Goal: Information Seeking & Learning: Learn about a topic

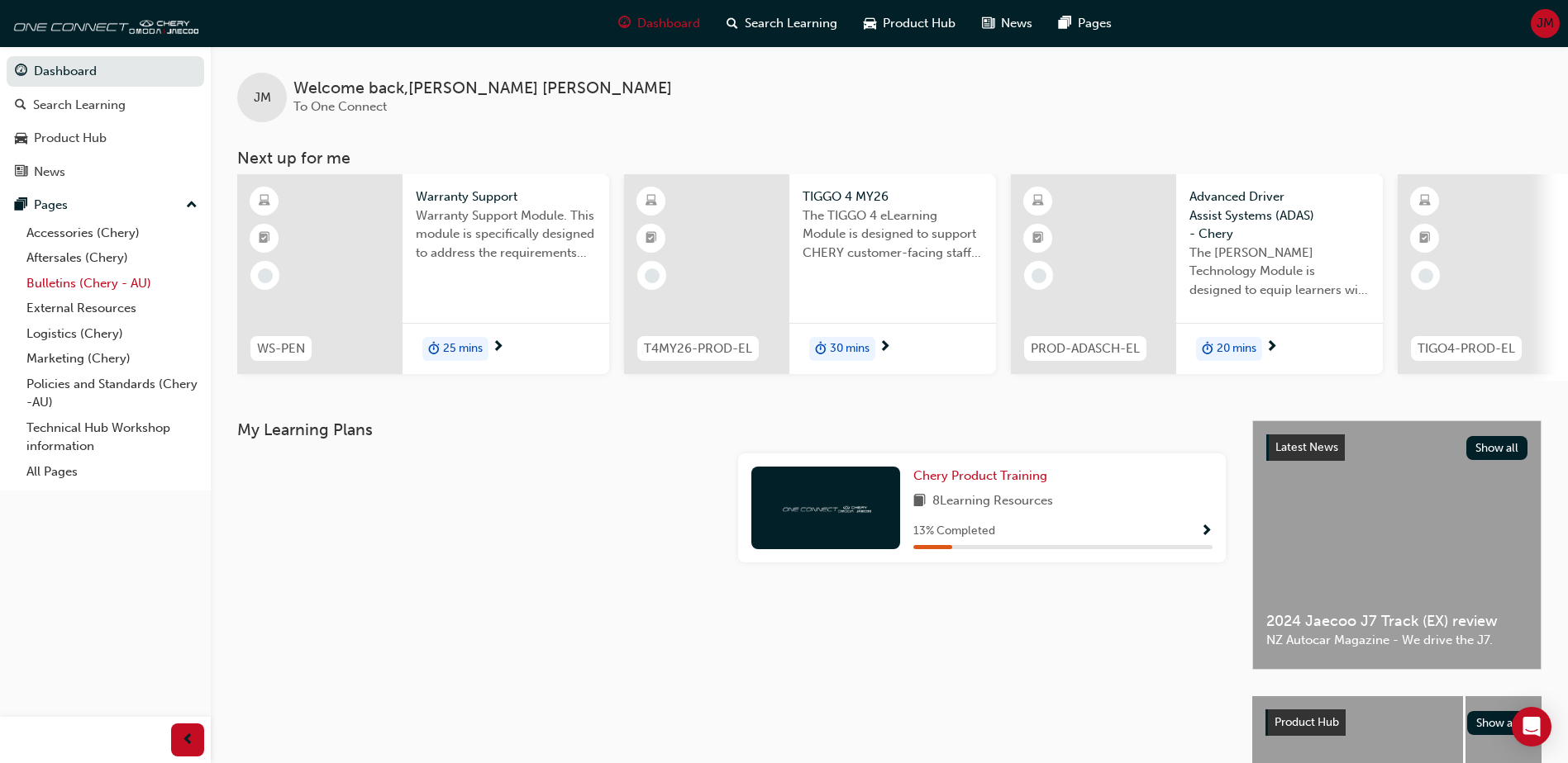
click at [48, 285] on link "Bulletins (Chery - AU)" at bounding box center [112, 284] width 184 height 26
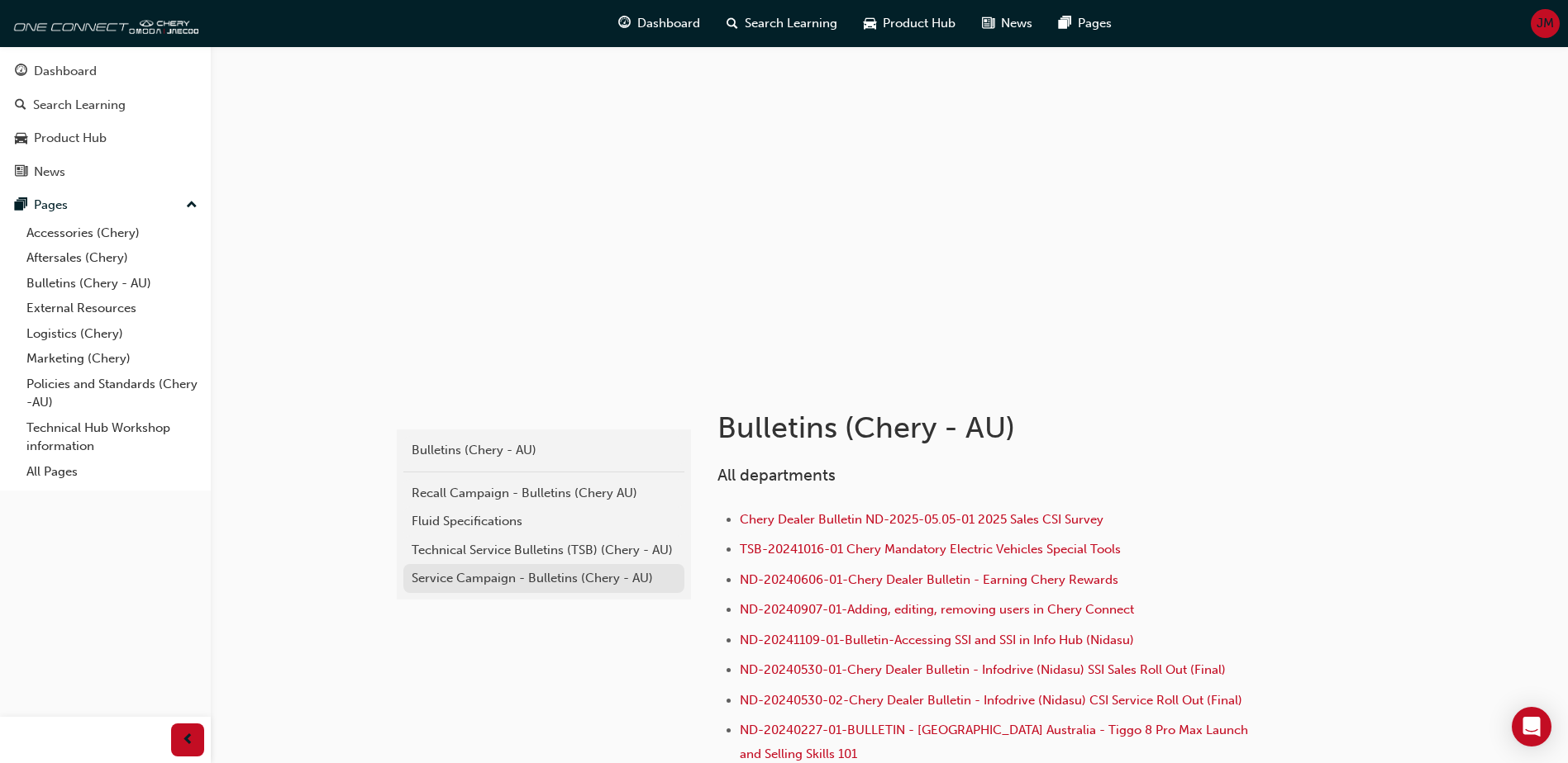
click at [477, 577] on div "Service Campaign - Bulletins (Chery - AU)" at bounding box center [544, 579] width 264 height 19
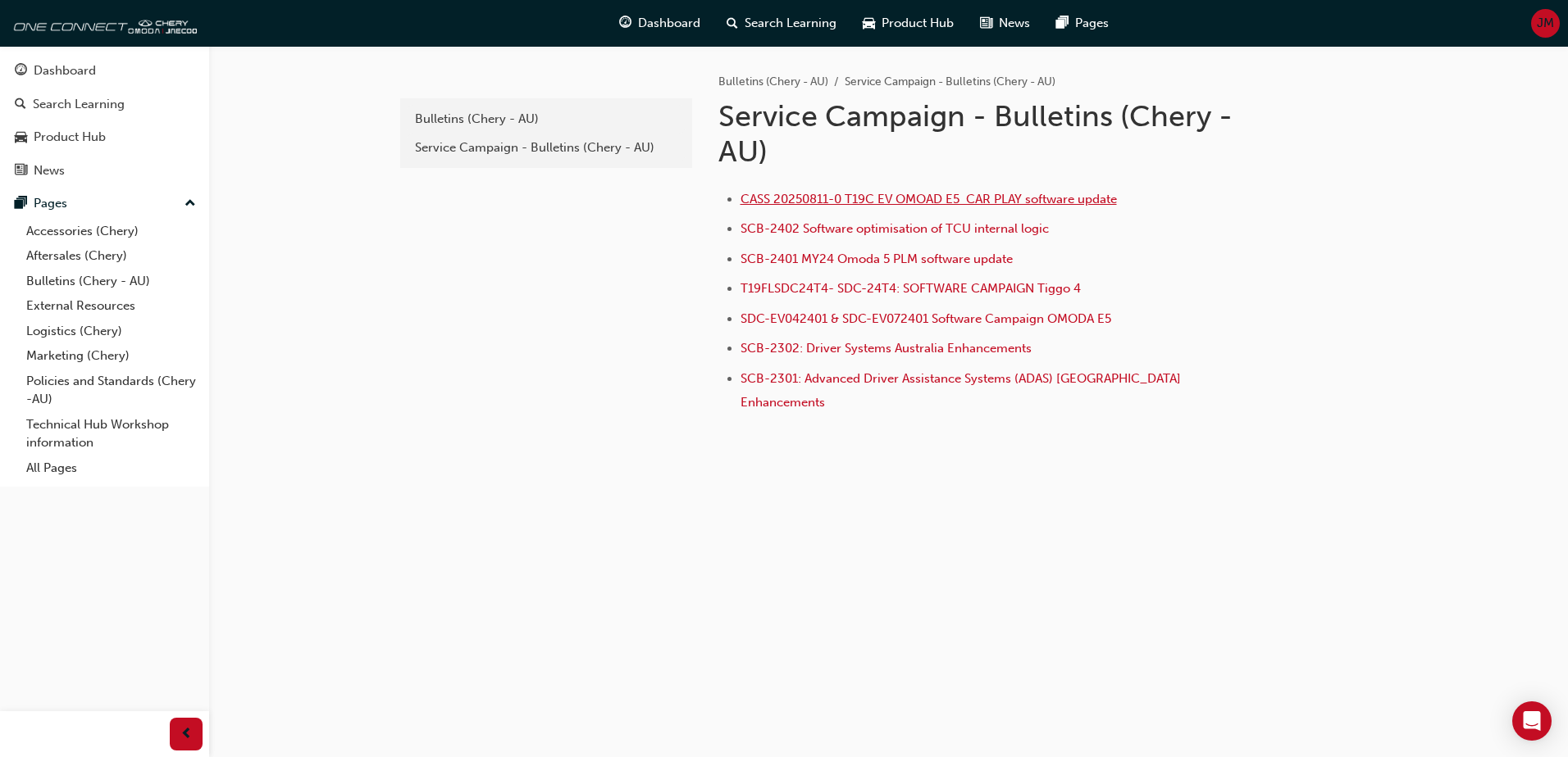
click at [821, 194] on span "CASS 20250811-0 T19C EV OMOAD E5 CAR PLAY software update" at bounding box center [929, 198] width 376 height 15
click at [1547, 29] on span "JM" at bounding box center [1545, 24] width 17 height 19
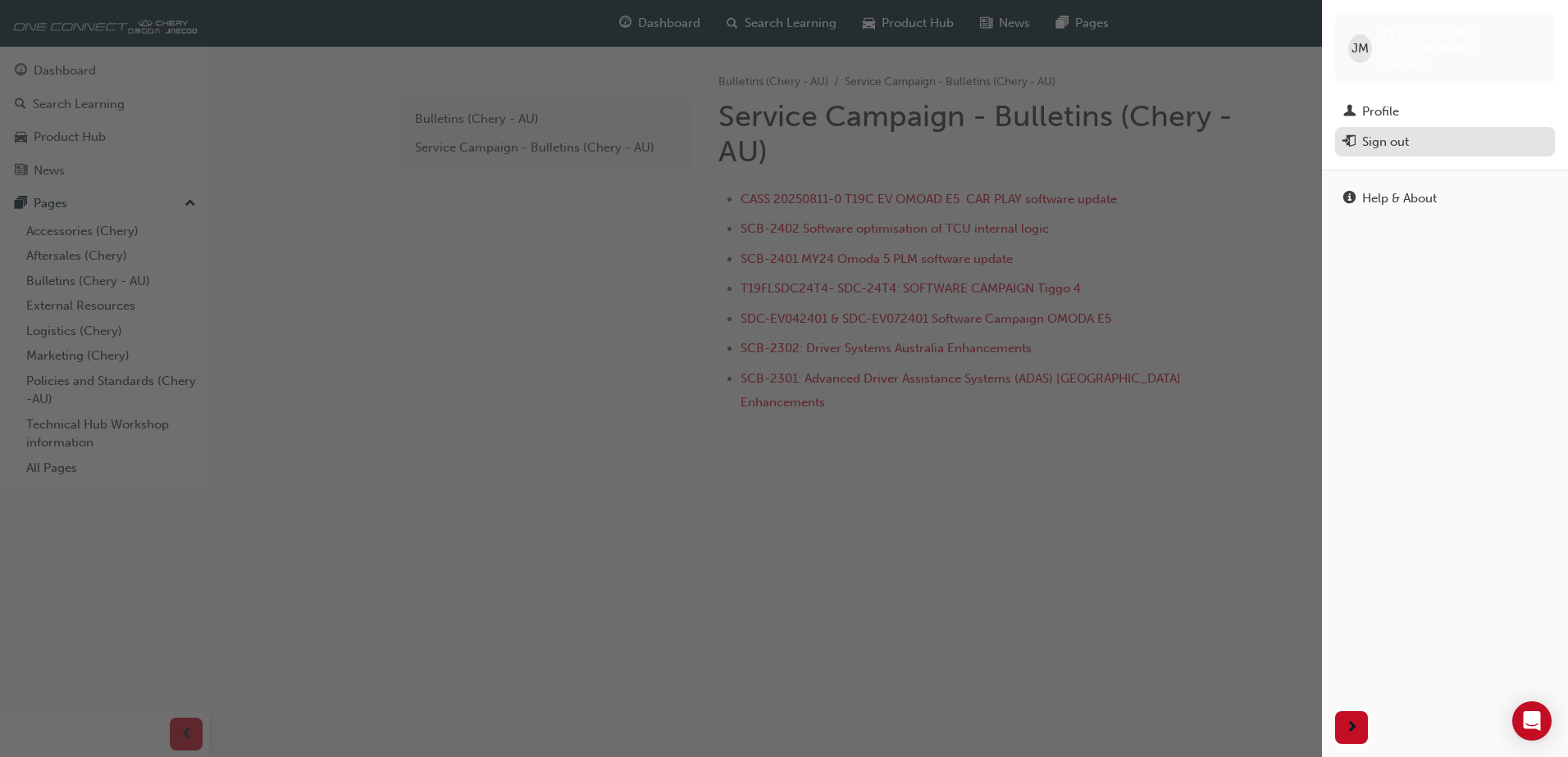
click at [1377, 133] on div "Sign out" at bounding box center [1384, 142] width 46 height 19
